Goal: Task Accomplishment & Management: Manage account settings

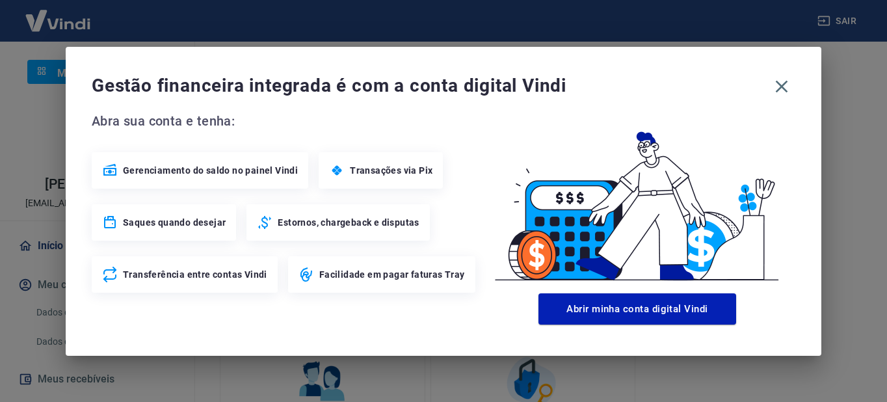
click at [778, 87] on icon "button" at bounding box center [781, 86] width 21 height 21
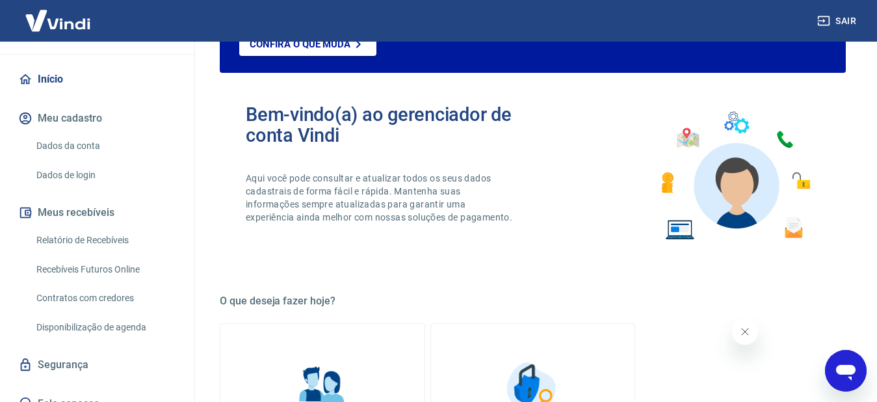
scroll to position [196, 0]
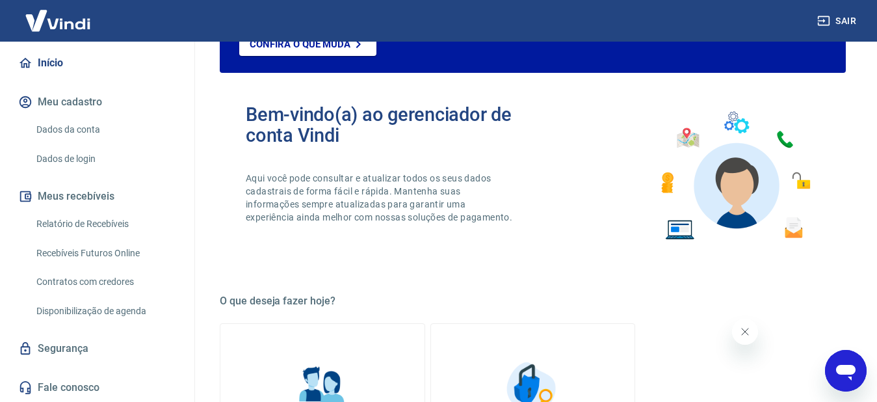
click at [125, 222] on link "Relatório de Recebíveis" at bounding box center [105, 224] width 148 height 27
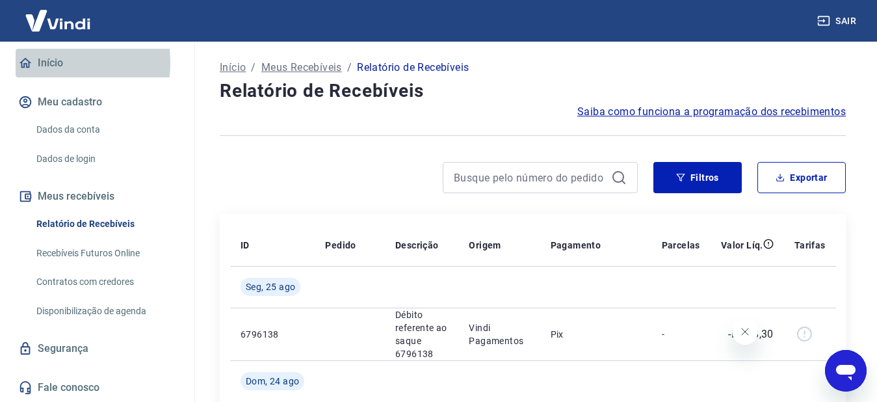
click at [23, 62] on icon at bounding box center [25, 63] width 14 height 14
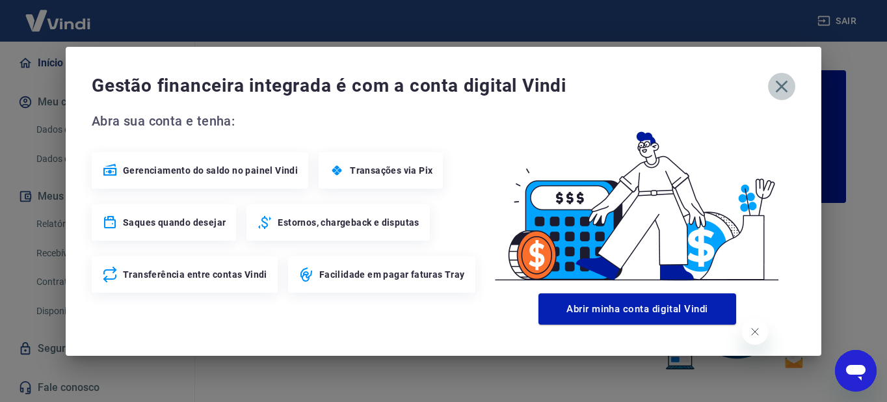
click at [783, 86] on icon "button" at bounding box center [781, 86] width 21 height 21
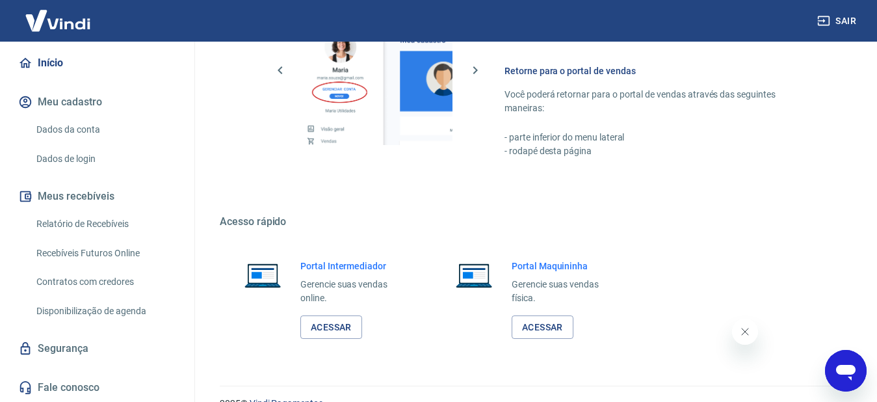
scroll to position [800, 0]
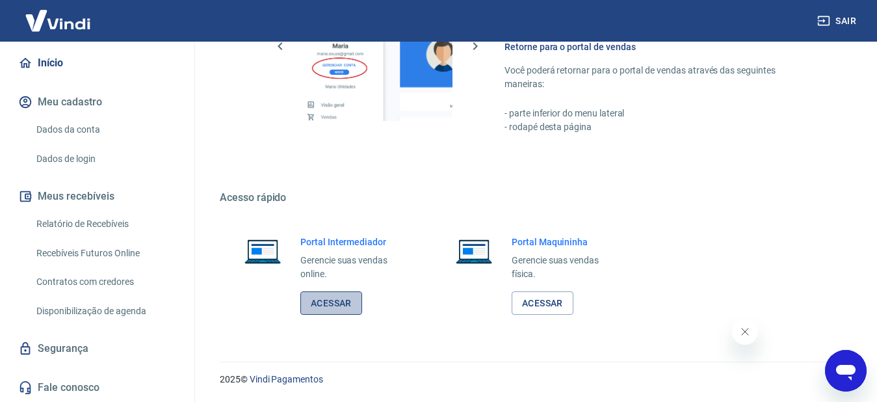
click at [310, 304] on link "Acessar" at bounding box center [331, 303] width 62 height 24
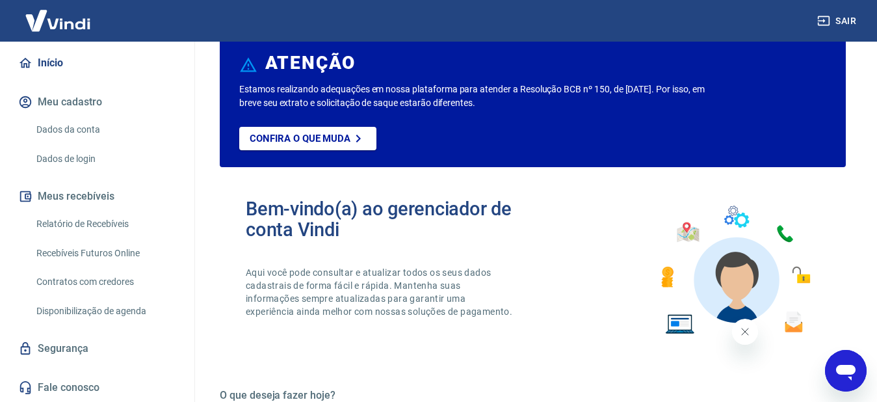
scroll to position [0, 0]
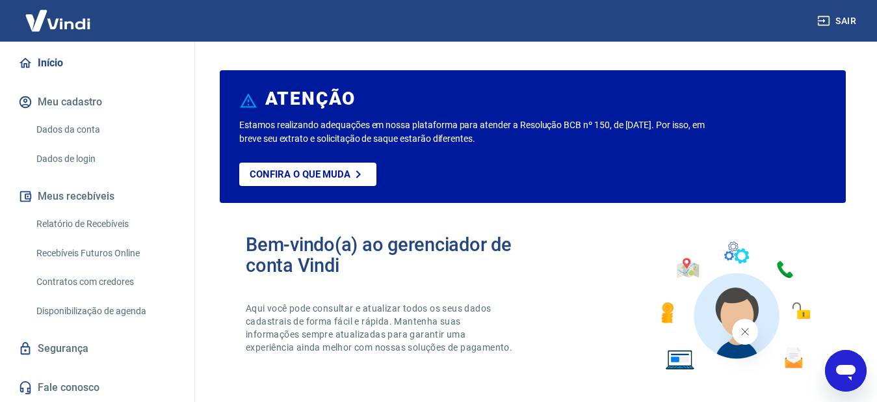
click at [838, 21] on button "Sair" at bounding box center [838, 21] width 47 height 24
